Goal: Task Accomplishment & Management: Complete application form

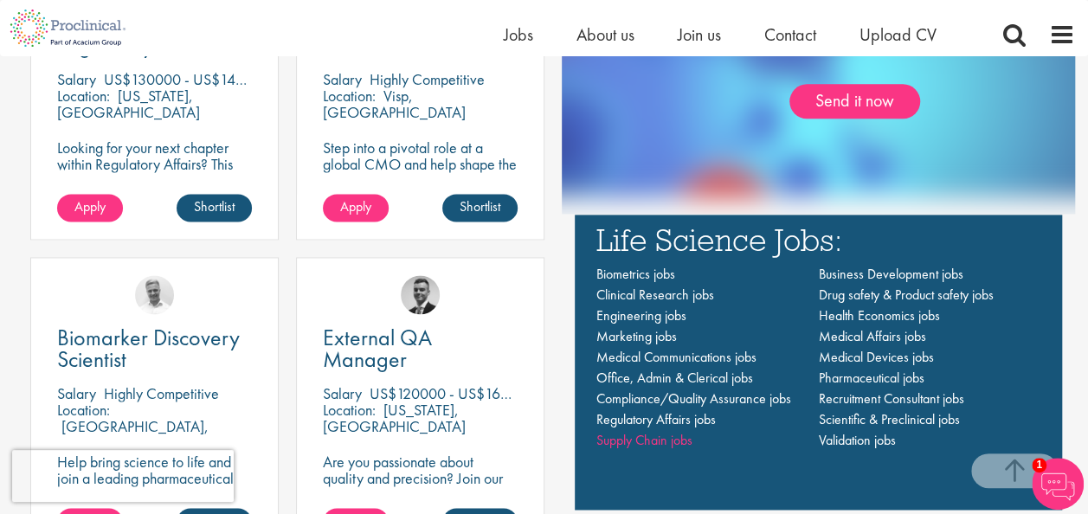
scroll to position [1126, 0]
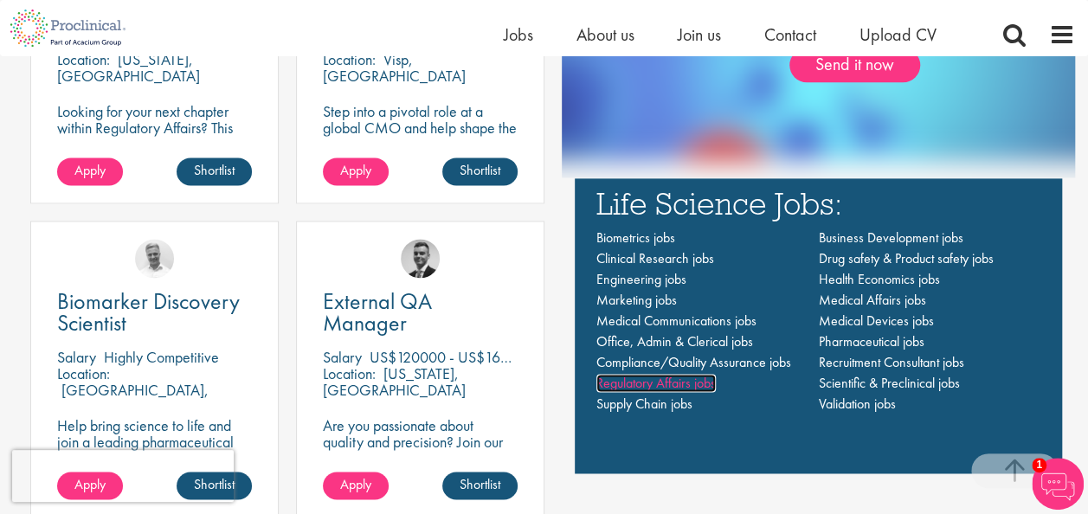
click at [642, 381] on span "Regulatory Affairs jobs" at bounding box center [656, 383] width 119 height 18
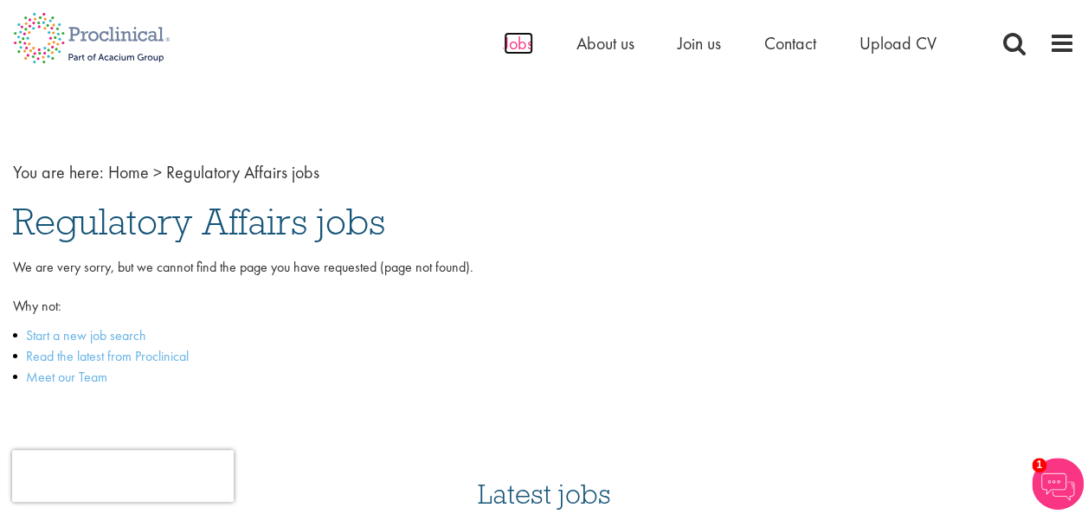
click at [513, 43] on span "Jobs" at bounding box center [518, 43] width 29 height 23
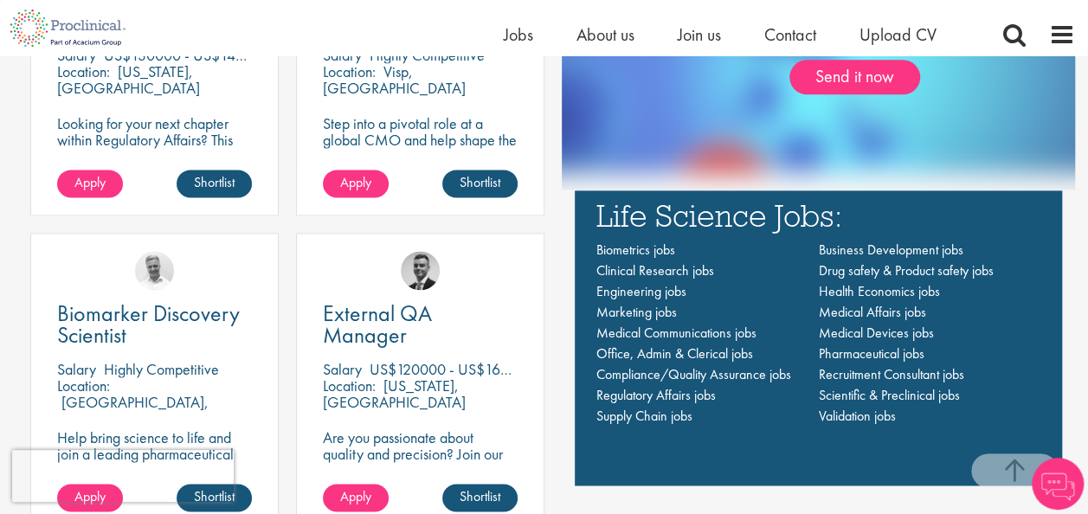
scroll to position [1212, 0]
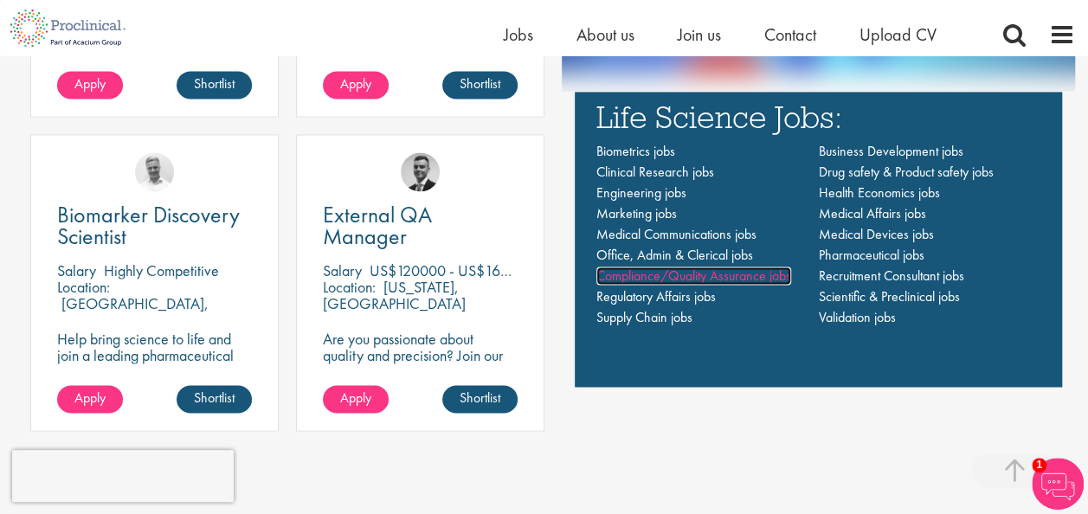
click at [707, 277] on span "Compliance/Quality Assurance jobs" at bounding box center [694, 276] width 195 height 18
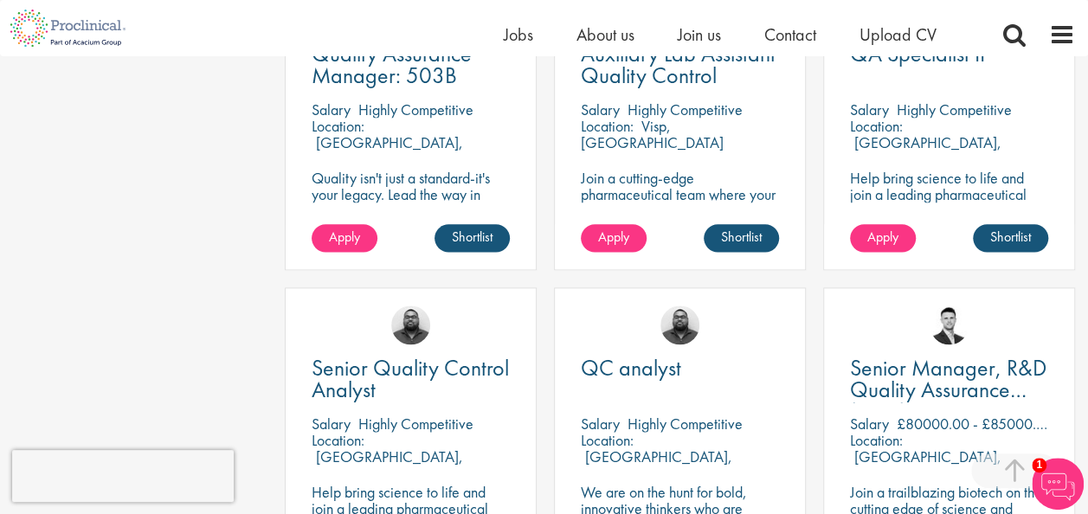
scroll to position [866, 0]
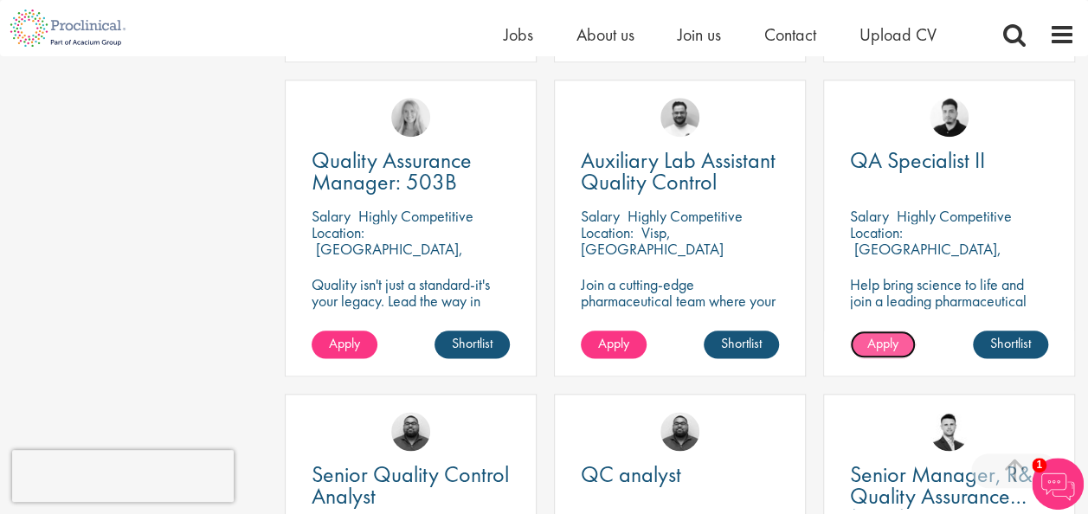
click at [884, 343] on span "Apply" at bounding box center [883, 343] width 31 height 18
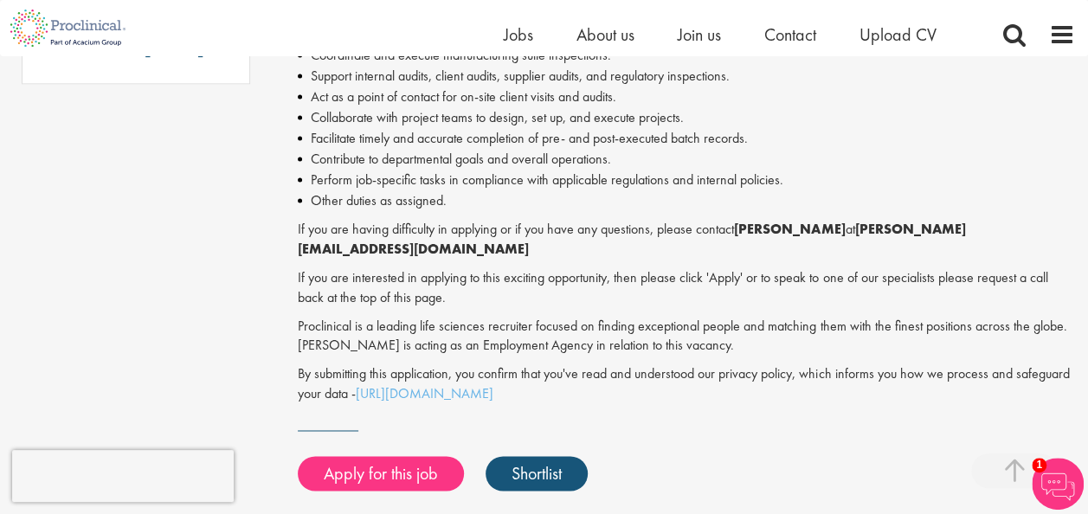
scroll to position [1212, 0]
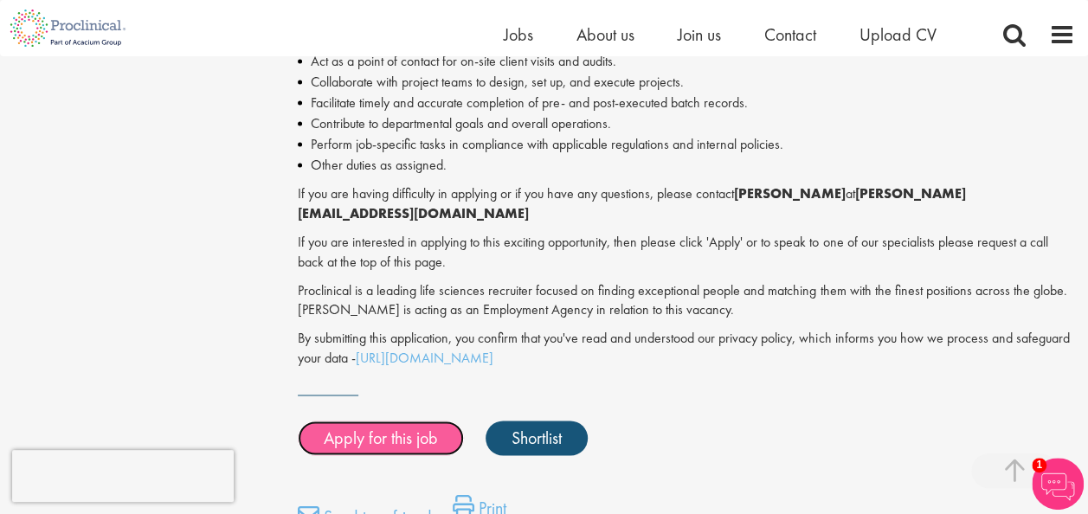
click at [395, 442] on link "Apply for this job" at bounding box center [381, 438] width 166 height 35
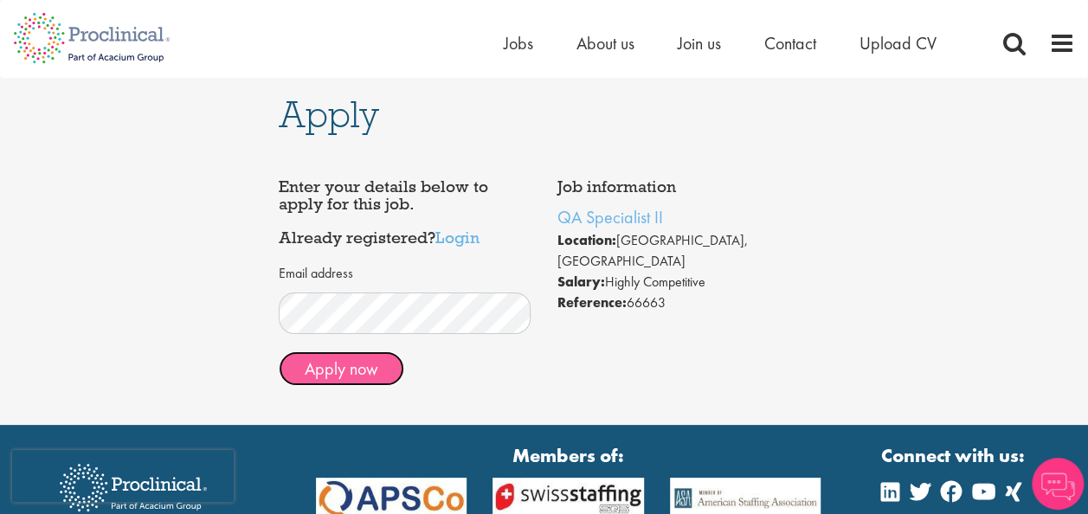
click at [340, 376] on button "Apply now" at bounding box center [342, 369] width 126 height 35
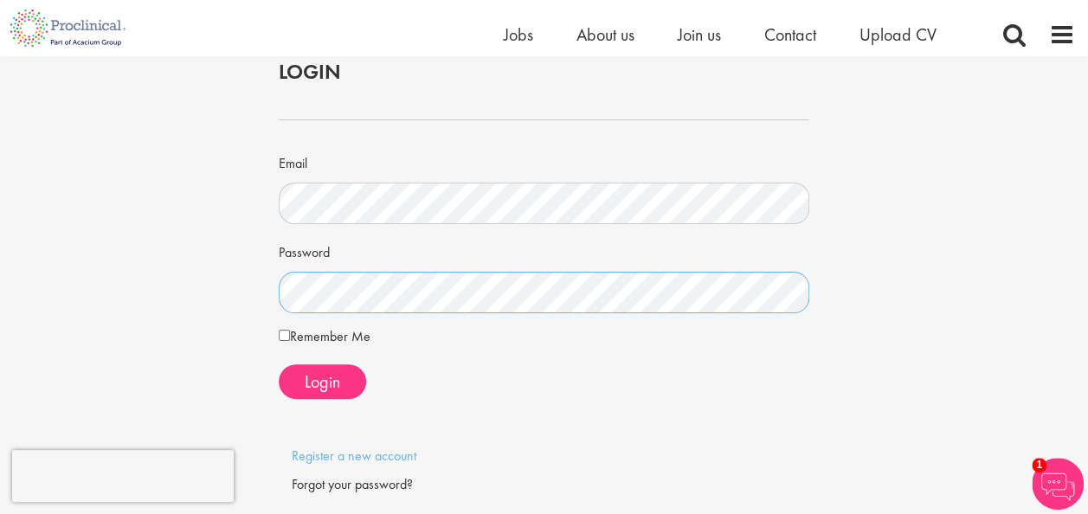
scroll to position [87, 0]
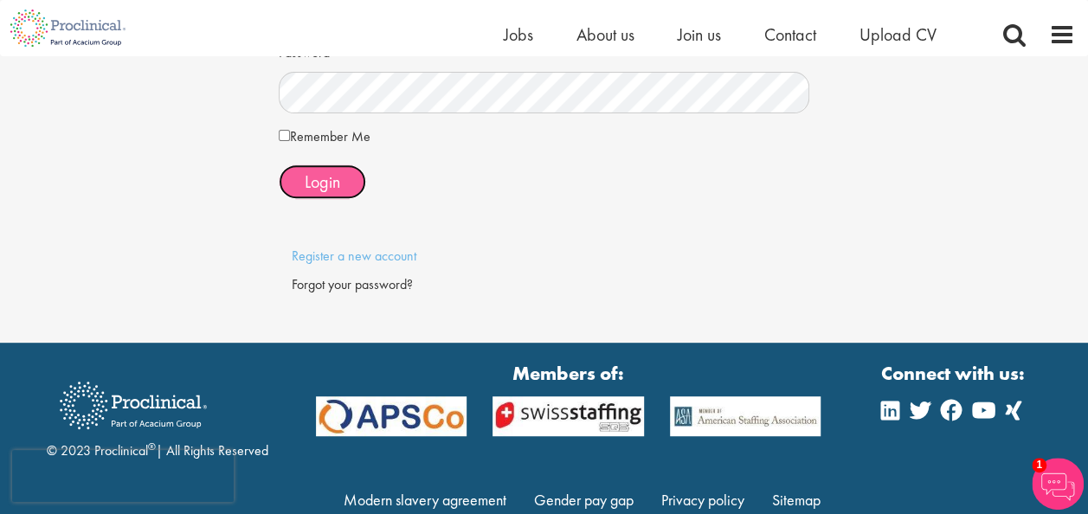
click at [322, 175] on span "Login" at bounding box center [323, 182] width 36 height 23
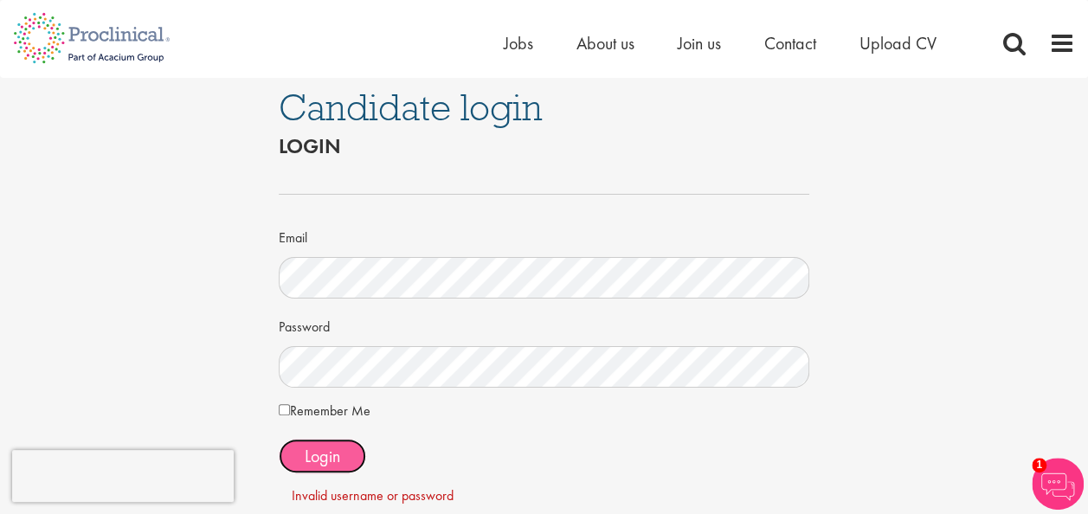
scroll to position [0, 0]
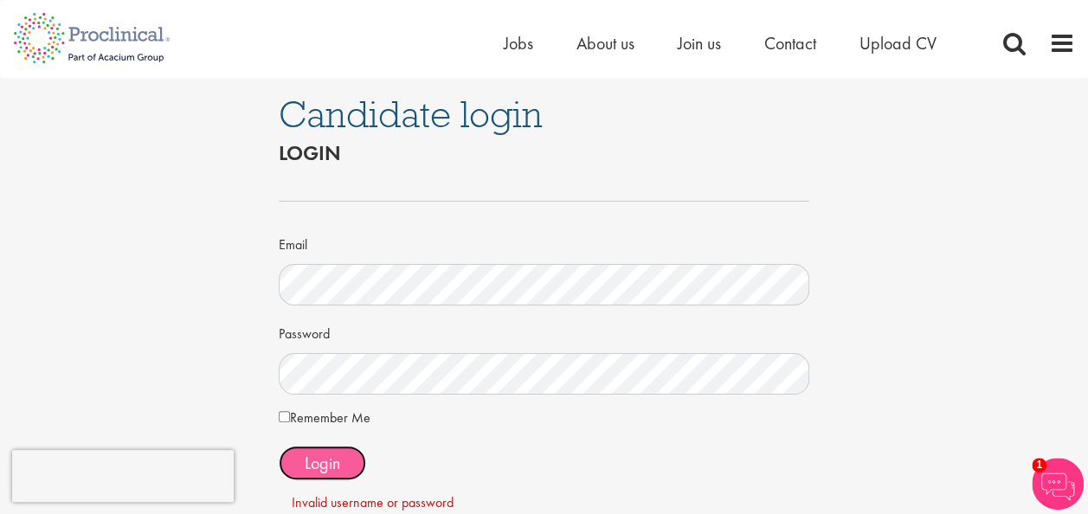
click at [319, 452] on span "Login" at bounding box center [323, 463] width 36 height 23
click at [319, 460] on span "Login" at bounding box center [323, 463] width 36 height 23
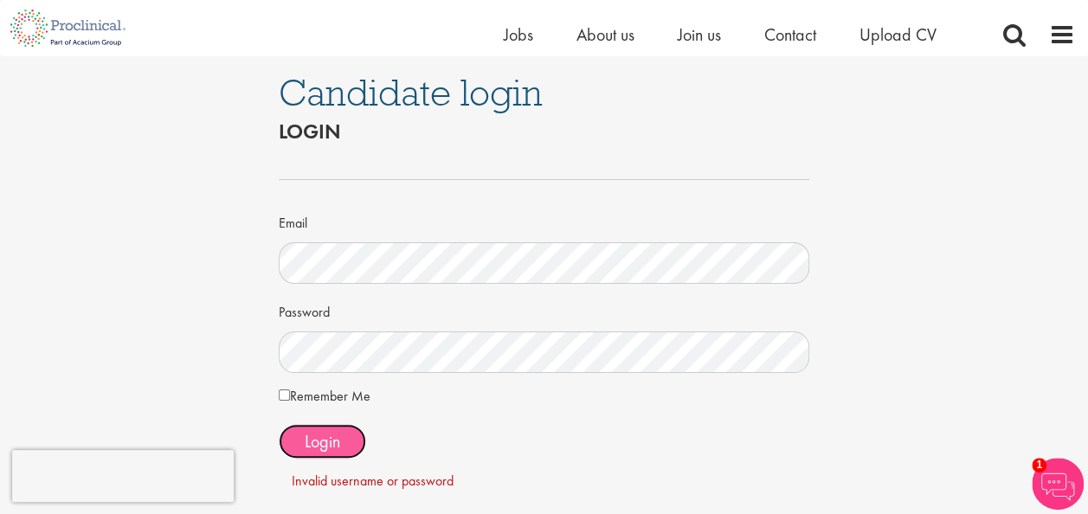
scroll to position [87, 0]
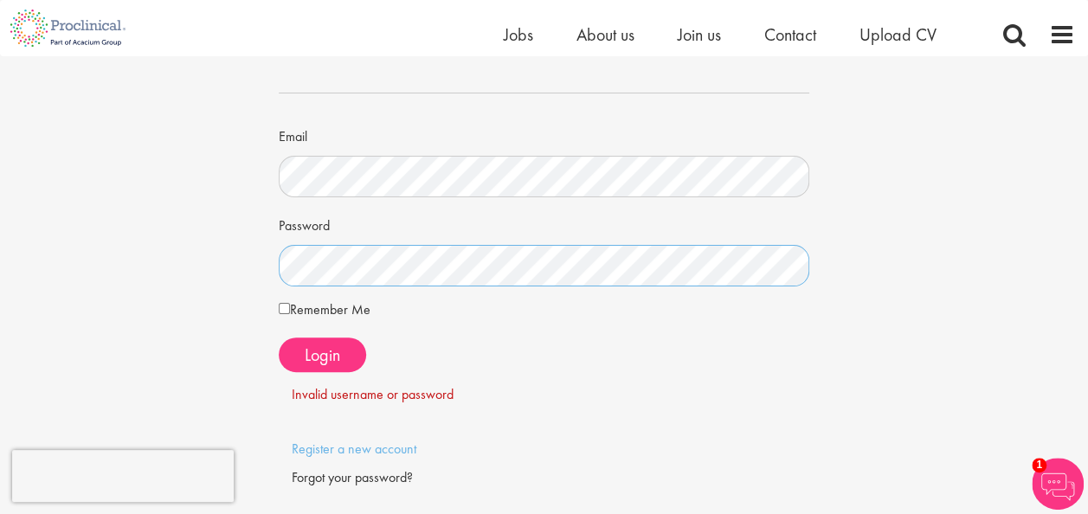
click at [268, 260] on div "Candidate login Login Email Password Remember Me" at bounding box center [545, 253] width 558 height 566
click at [318, 360] on span "Login" at bounding box center [323, 355] width 36 height 23
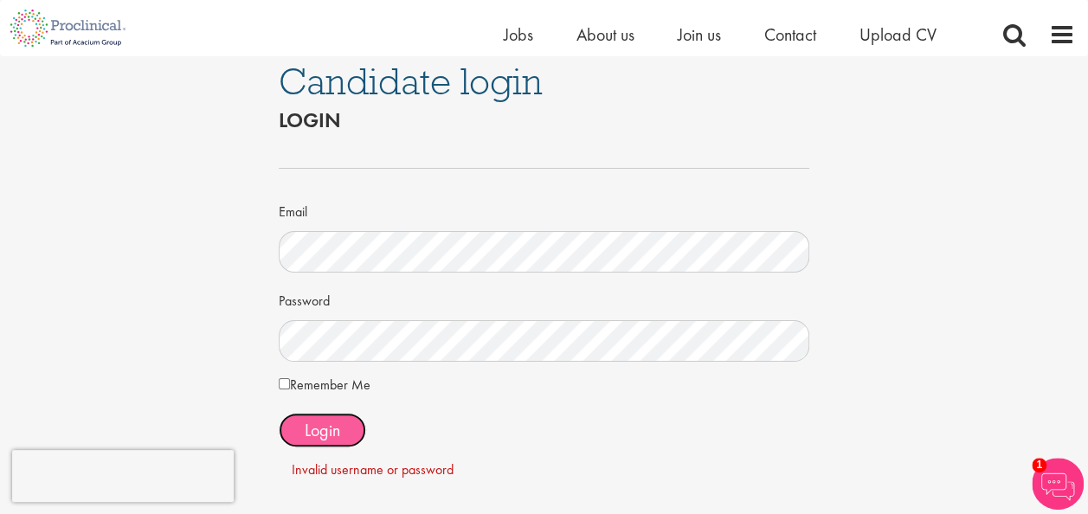
scroll to position [0, 0]
